Goal: Book appointment/travel/reservation

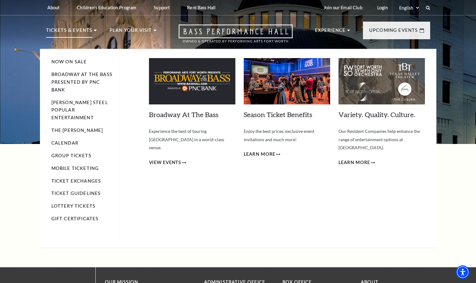
click at [80, 28] on p "Tickets & Events" at bounding box center [69, 32] width 46 height 11
click at [168, 159] on span "View Events" at bounding box center [165, 163] width 32 height 8
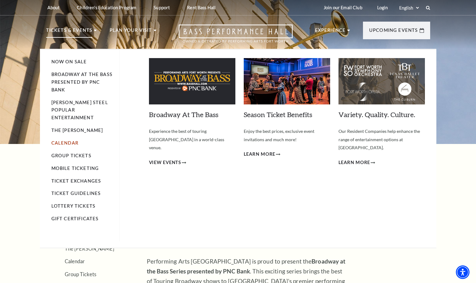
click at [72, 140] on link "Calendar" at bounding box center [64, 142] width 27 height 5
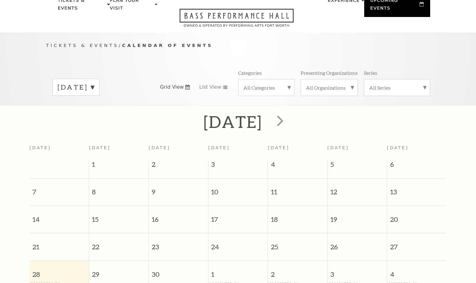
scroll to position [55, 0]
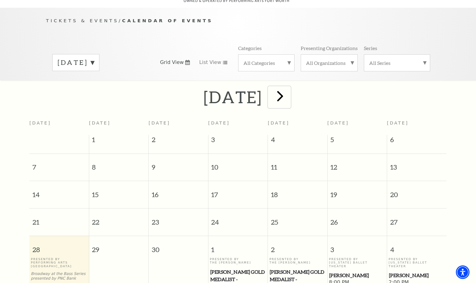
click at [289, 87] on span "next" at bounding box center [280, 96] width 18 height 18
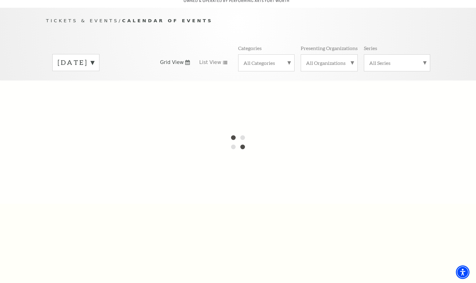
click at [315, 87] on div at bounding box center [238, 142] width 476 height 124
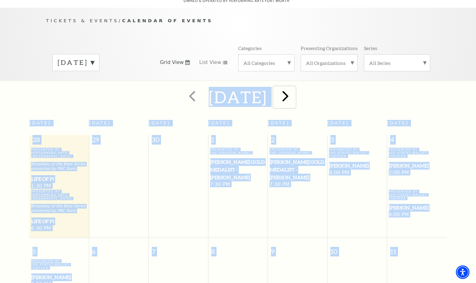
click at [294, 87] on span "next" at bounding box center [285, 96] width 18 height 18
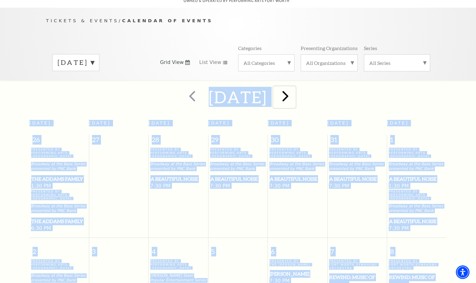
click at [294, 87] on span "next" at bounding box center [285, 96] width 18 height 18
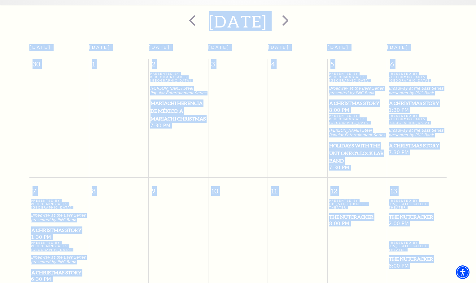
scroll to position [117, 0]
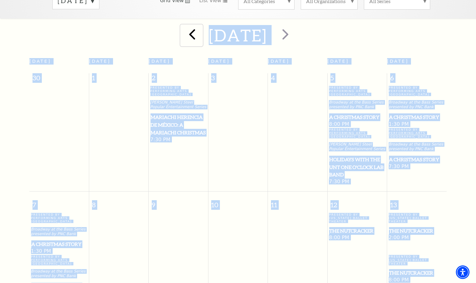
click at [183, 30] on span "prev" at bounding box center [192, 34] width 18 height 18
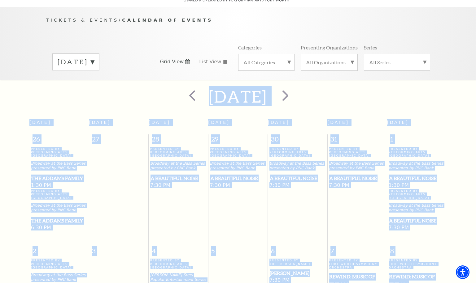
scroll to position [24, 0]
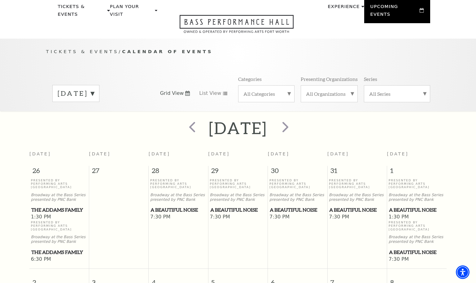
click at [289, 87] on div "All Categories" at bounding box center [266, 93] width 56 height 17
click at [250, 140] on label "Opera" at bounding box center [266, 145] width 46 height 10
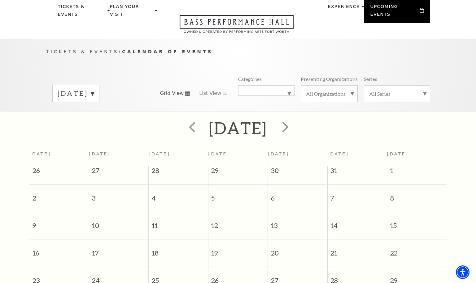
click at [287, 91] on label "Opera" at bounding box center [266, 91] width 46 height 0
click at [253, 130] on label "Musical" at bounding box center [266, 135] width 46 height 10
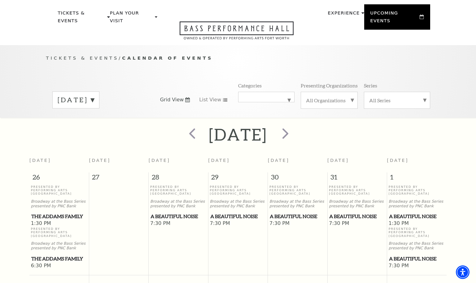
scroll to position [0, 0]
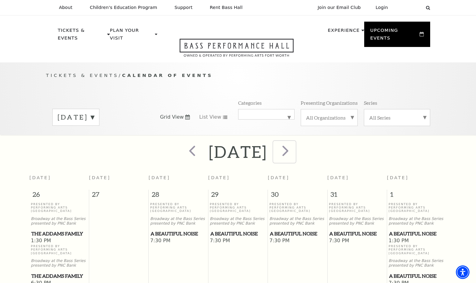
click at [294, 143] on span "next" at bounding box center [285, 151] width 18 height 18
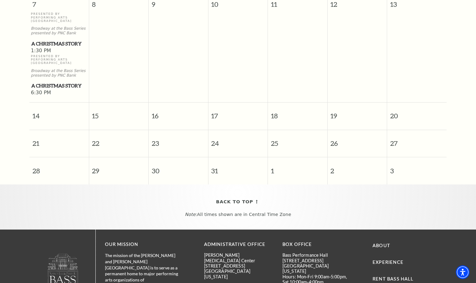
scroll to position [333, 0]
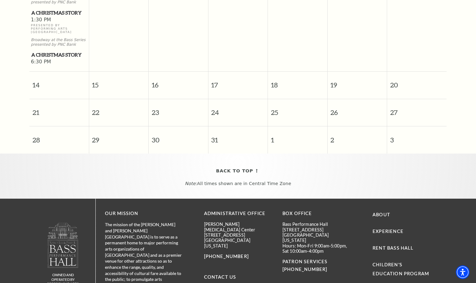
click at [44, 51] on span "A Christmas Story" at bounding box center [59, 55] width 56 height 8
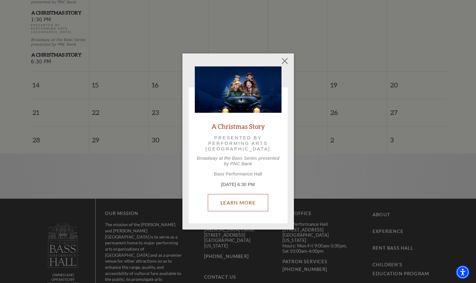
click at [240, 204] on link "Learn More" at bounding box center [238, 202] width 60 height 17
